Goal: Find specific page/section: Find specific page/section

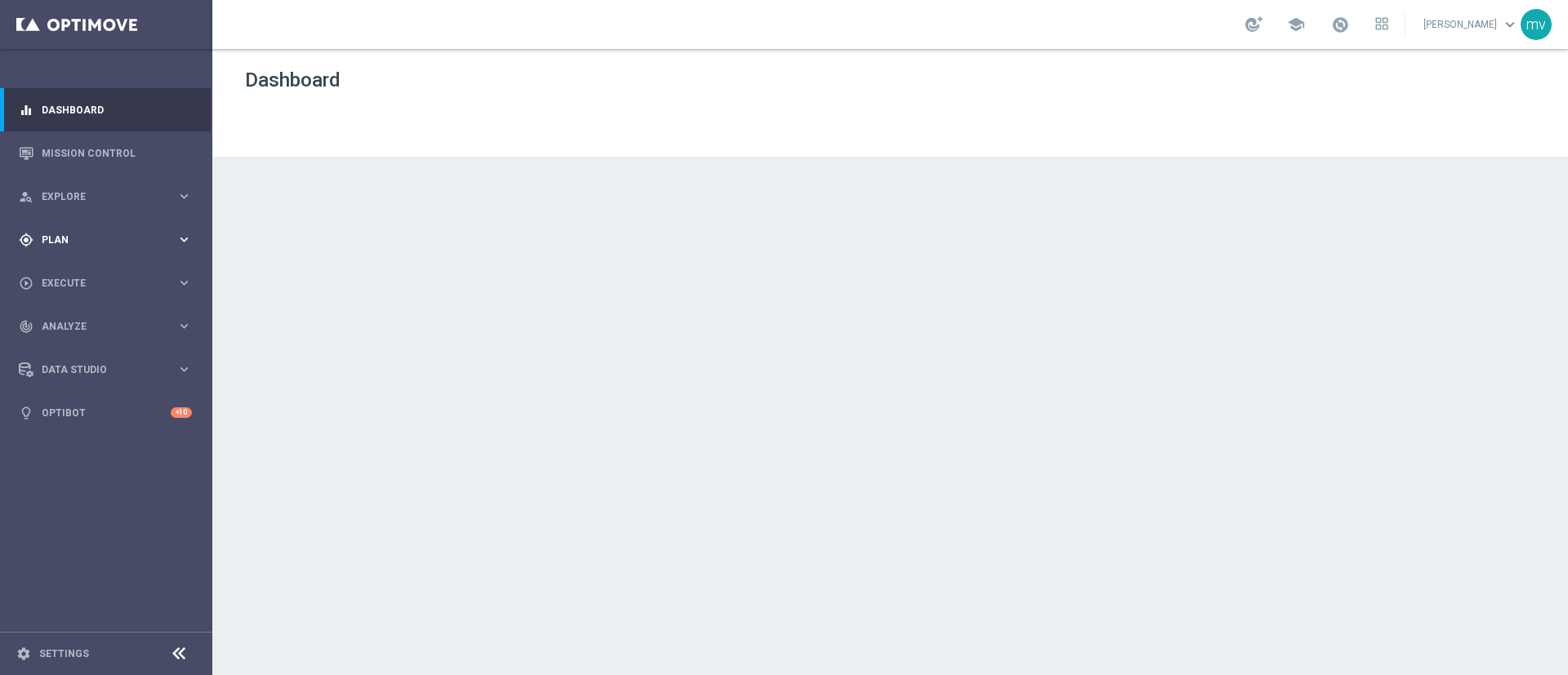
click at [92, 254] on div "gps_fixed Plan keyboard_arrow_right" at bounding box center [105, 240] width 211 height 44
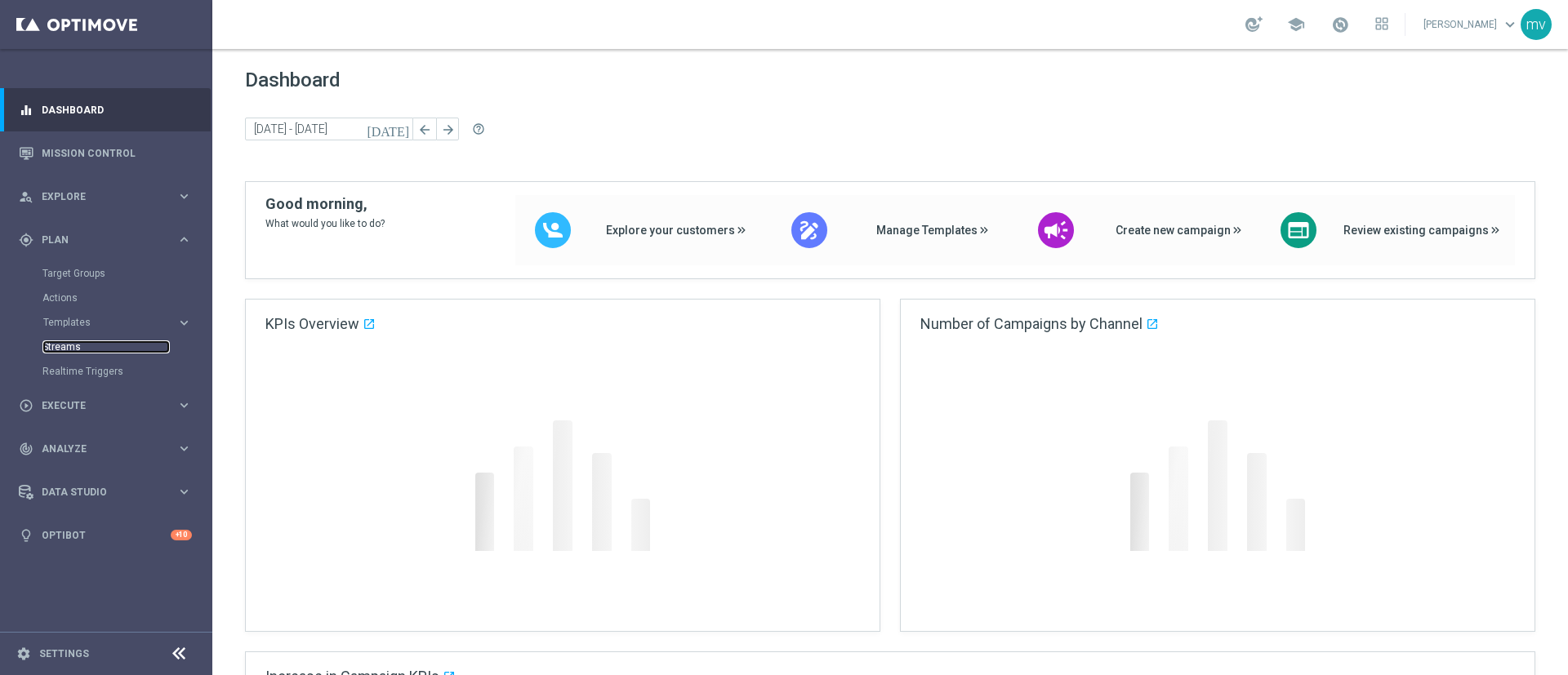
click at [97, 348] on link "Streams" at bounding box center [107, 347] width 128 height 13
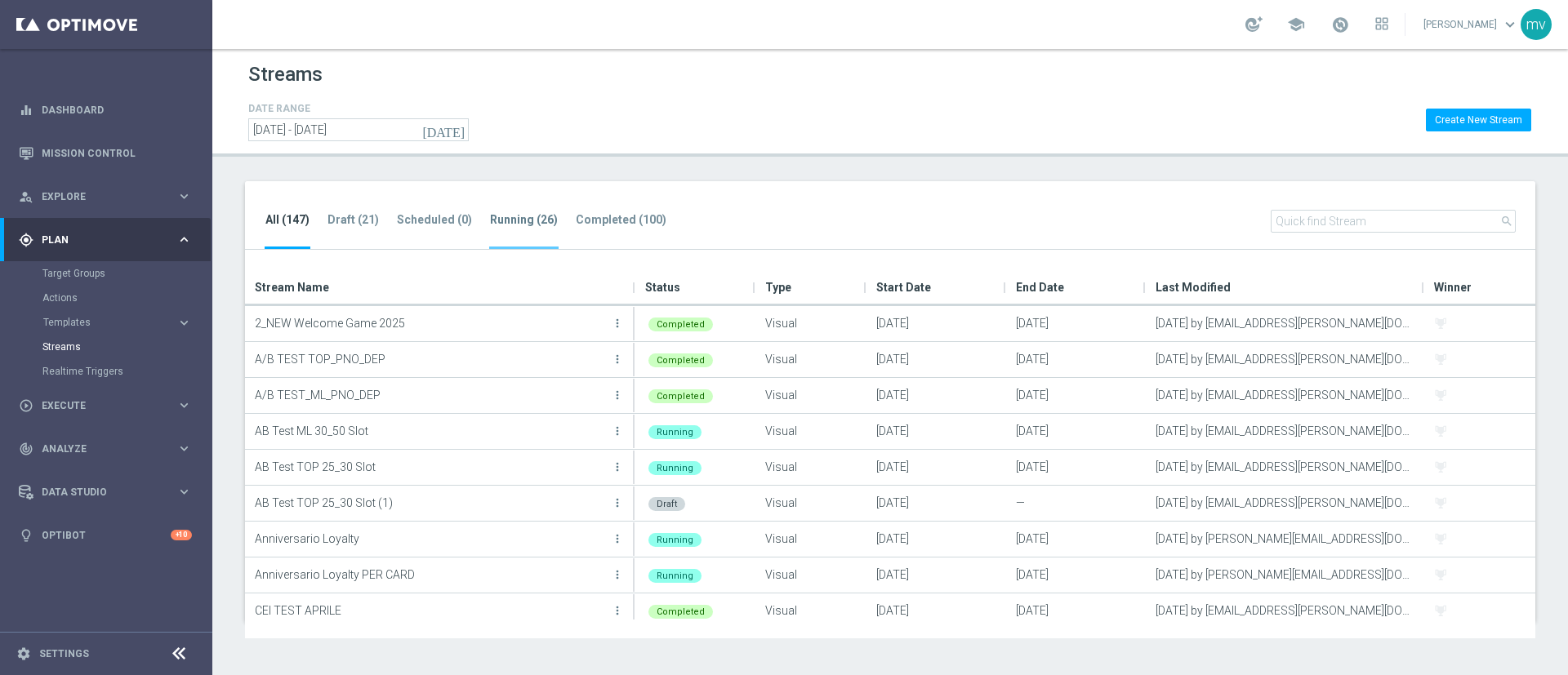
click at [520, 223] on tab-header "Running (26)" at bounding box center [524, 220] width 68 height 14
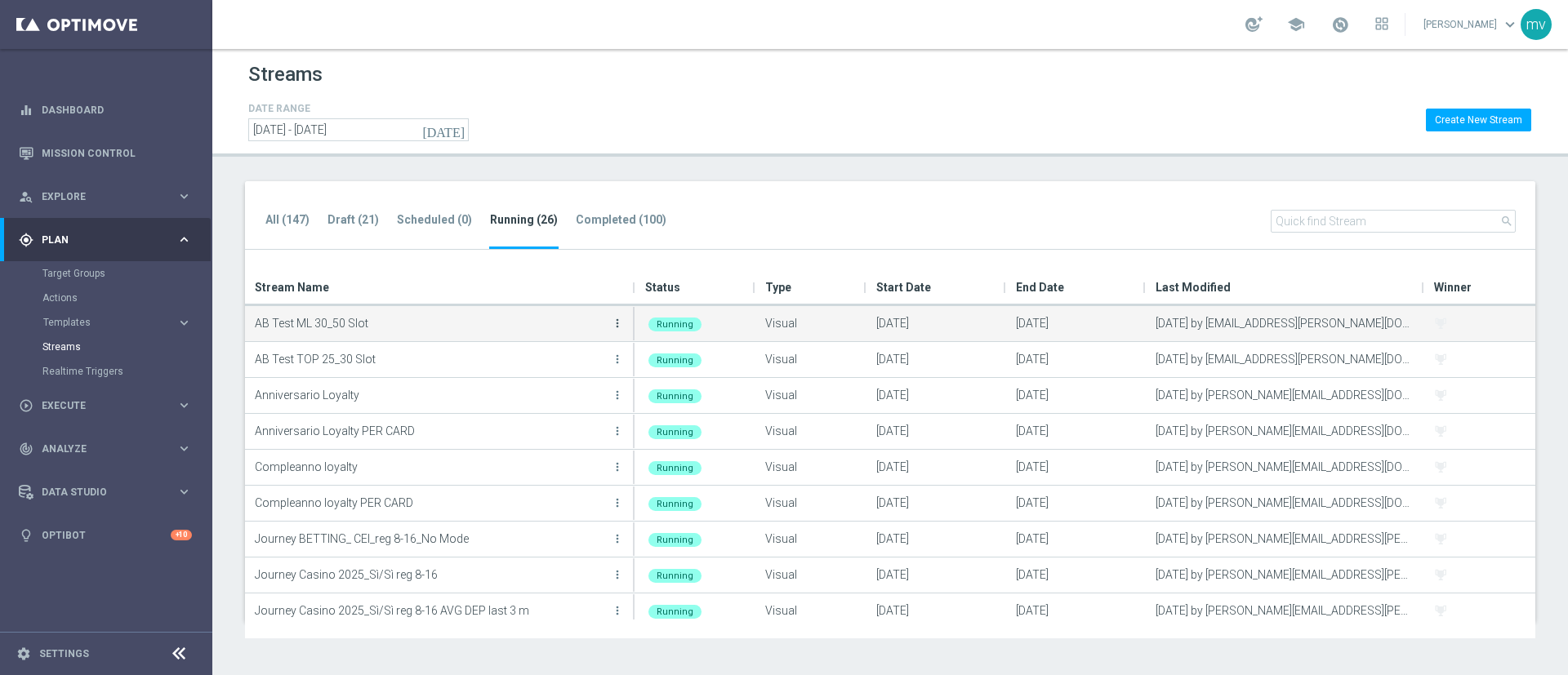
click at [620, 327] on icon "more_vert" at bounding box center [617, 323] width 13 height 13
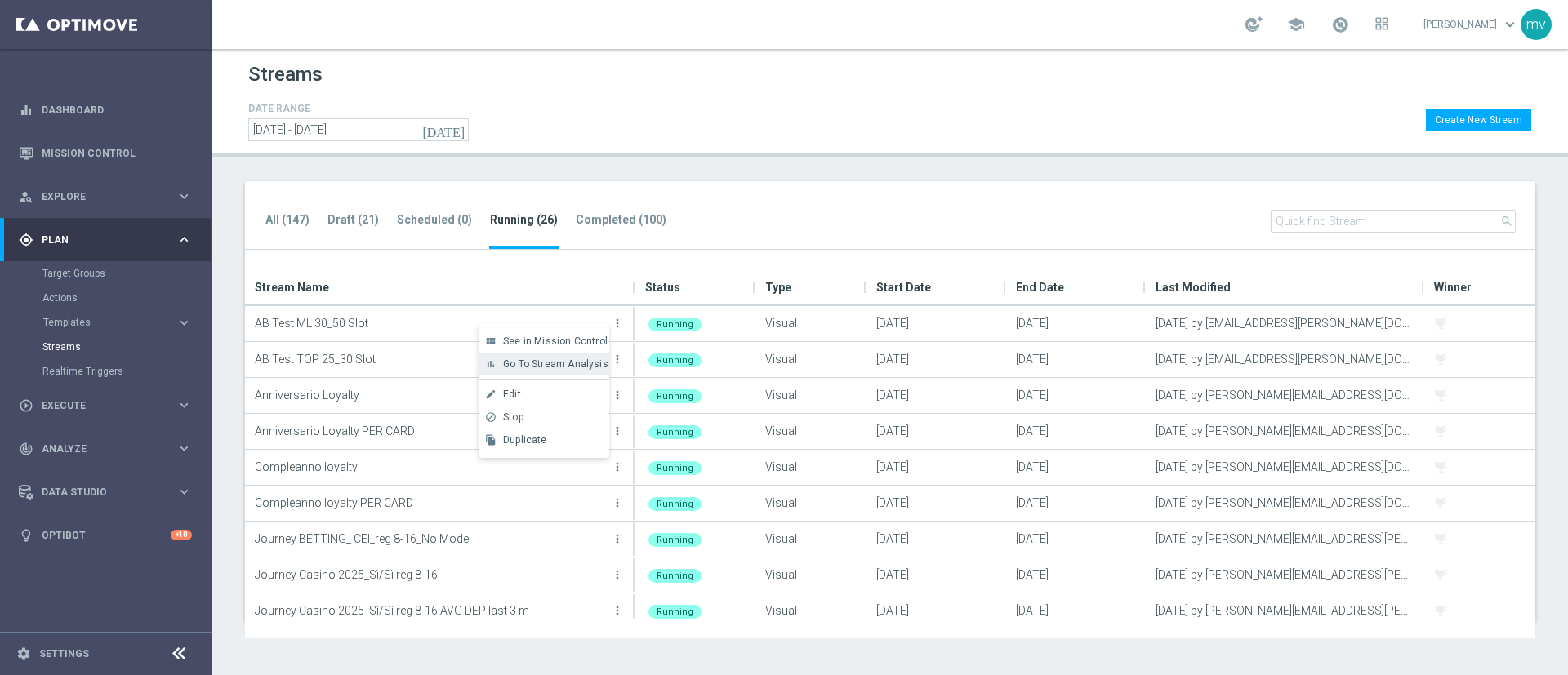
click at [592, 362] on span "Go To Stream Analysis" at bounding box center [556, 363] width 106 height 11
